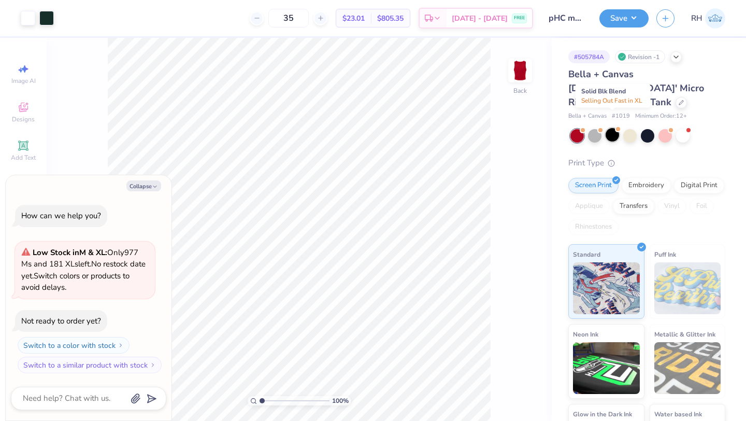
click at [609, 128] on div at bounding box center [612, 134] width 13 height 13
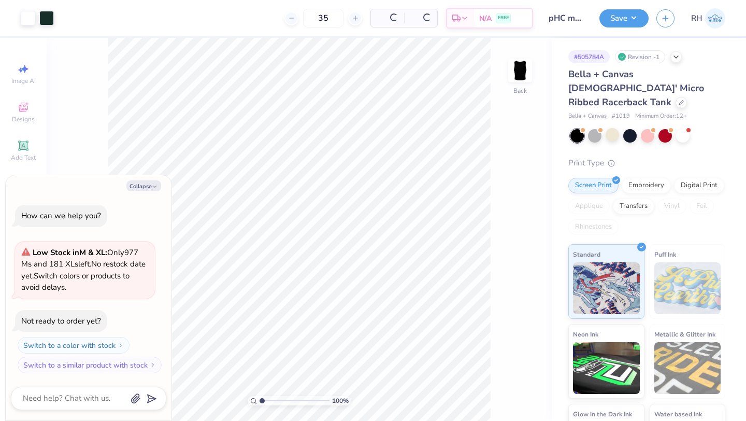
scroll to position [69, 0]
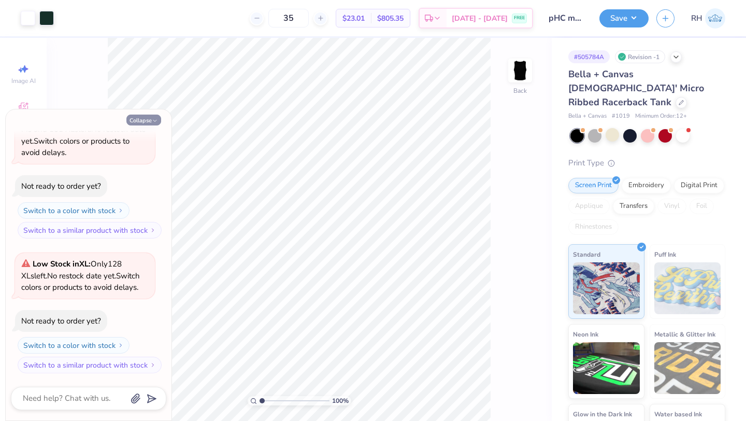
click at [150, 120] on button "Collapse" at bounding box center [143, 119] width 35 height 11
type textarea "x"
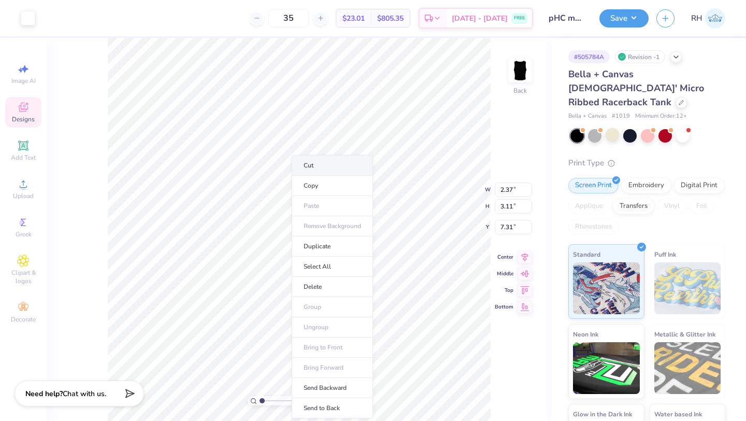
click at [315, 170] on li "Cut" at bounding box center [332, 165] width 81 height 21
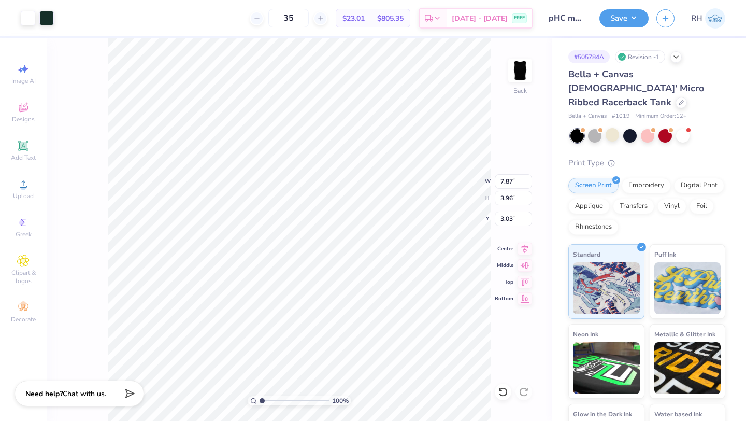
type input "3.49"
type input "2.68"
click at [335, 327] on li "Ungroup" at bounding box center [344, 327] width 81 height 20
click at [331, 304] on li "Group" at bounding box center [348, 307] width 81 height 20
type input "7.17"
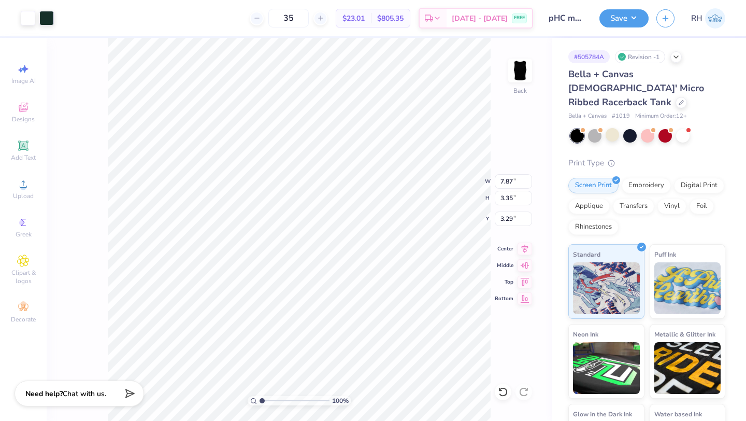
type input "3.05"
type input "3.60"
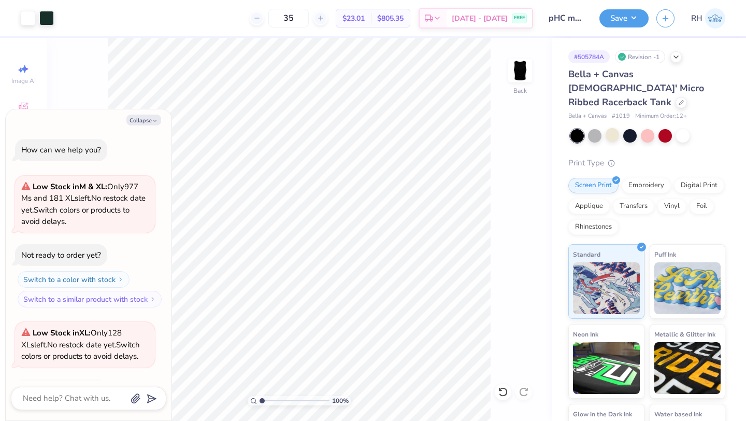
type textarea "x"
